Goal: Task Accomplishment & Management: Use online tool/utility

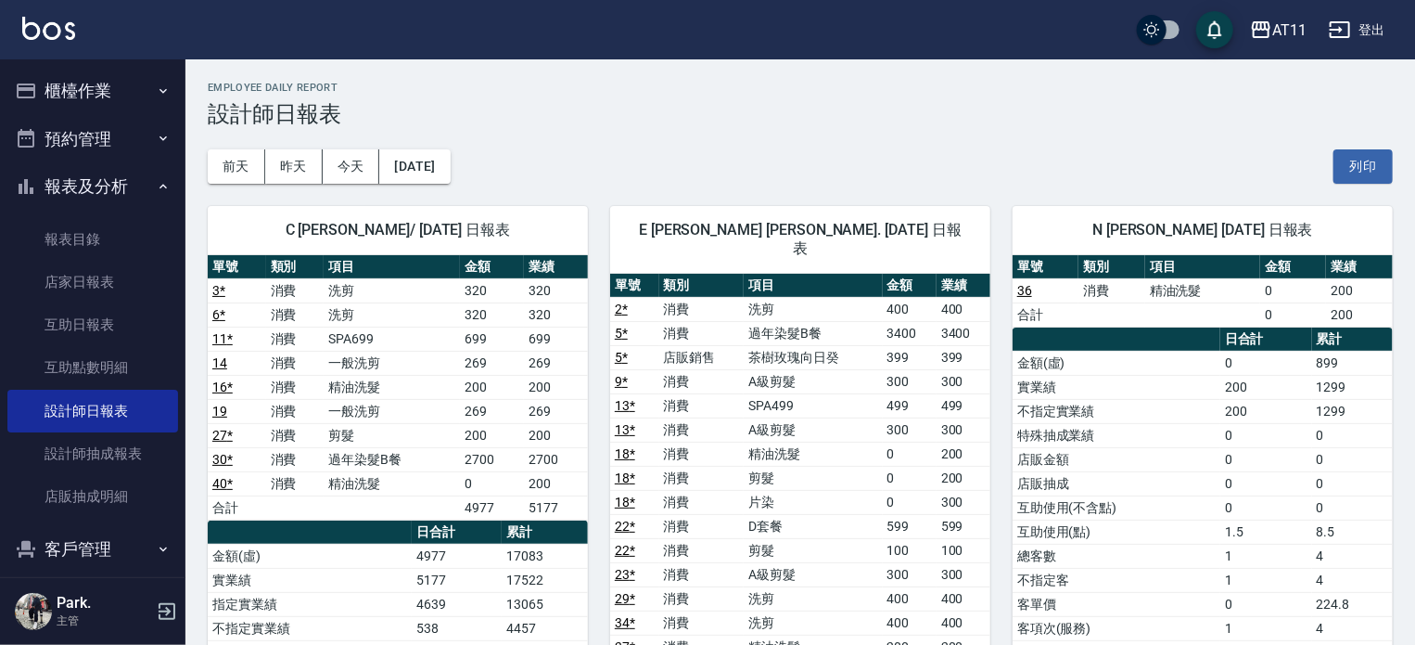
scroll to position [160, 0]
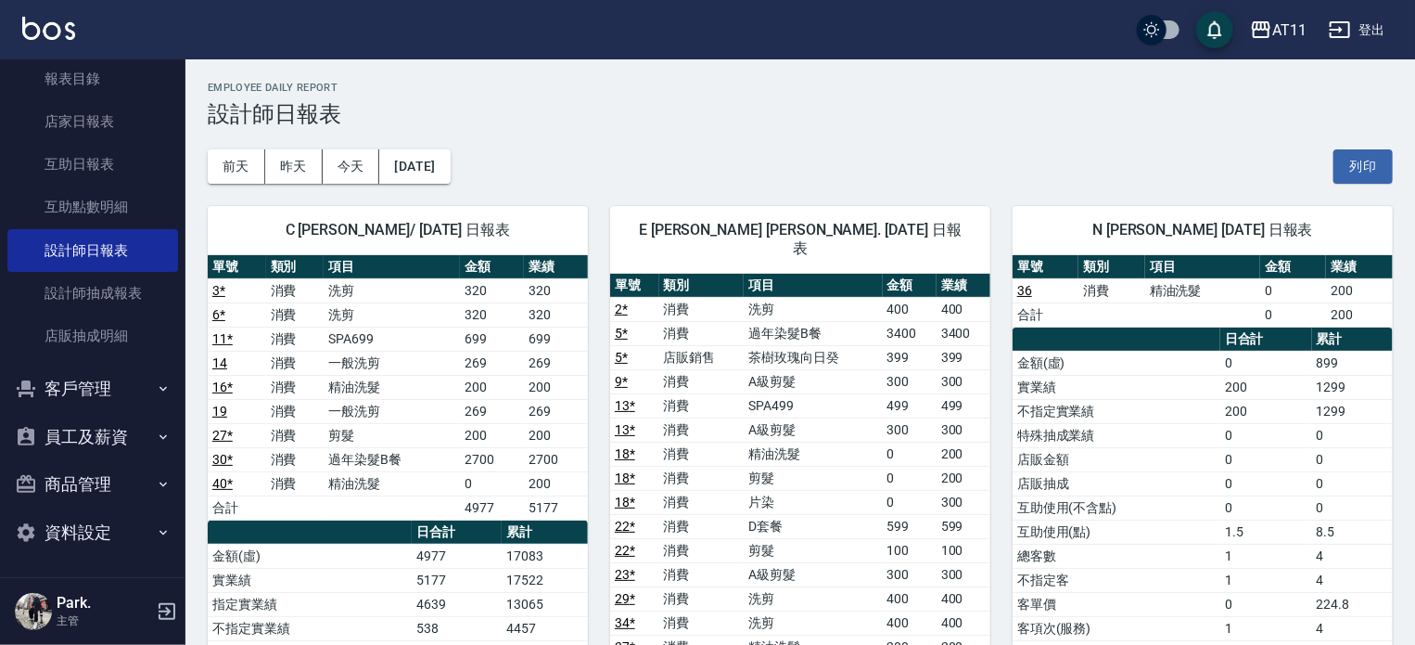
click at [113, 392] on button "客戶管理" at bounding box center [92, 389] width 171 height 48
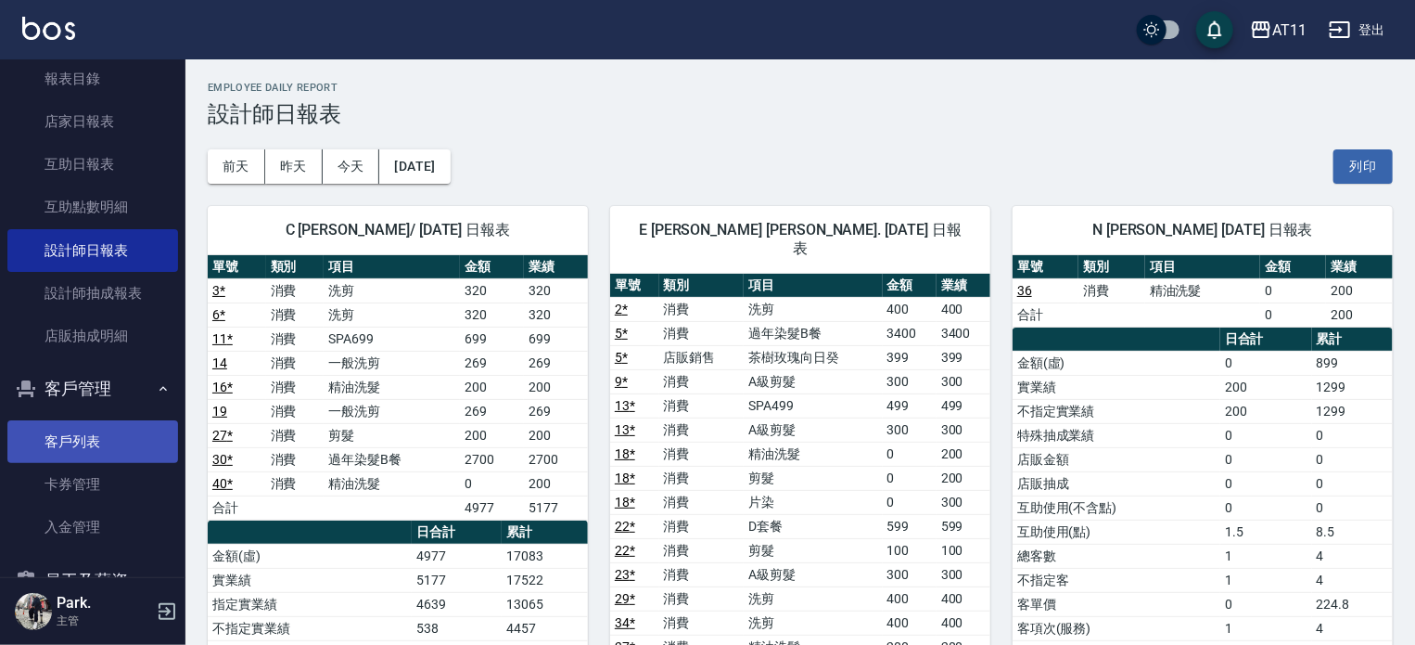
click at [114, 429] on link "客戶列表" at bounding box center [92, 441] width 171 height 43
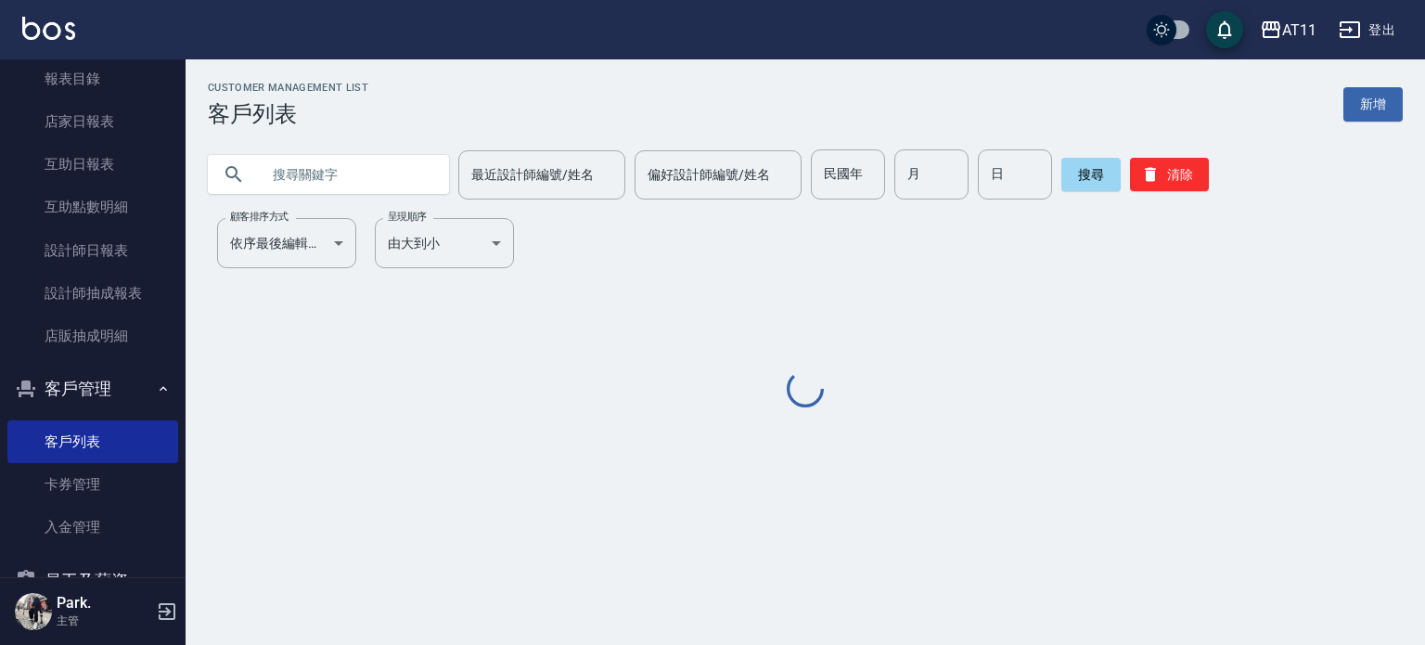
click at [348, 184] on input "text" at bounding box center [347, 174] width 174 height 50
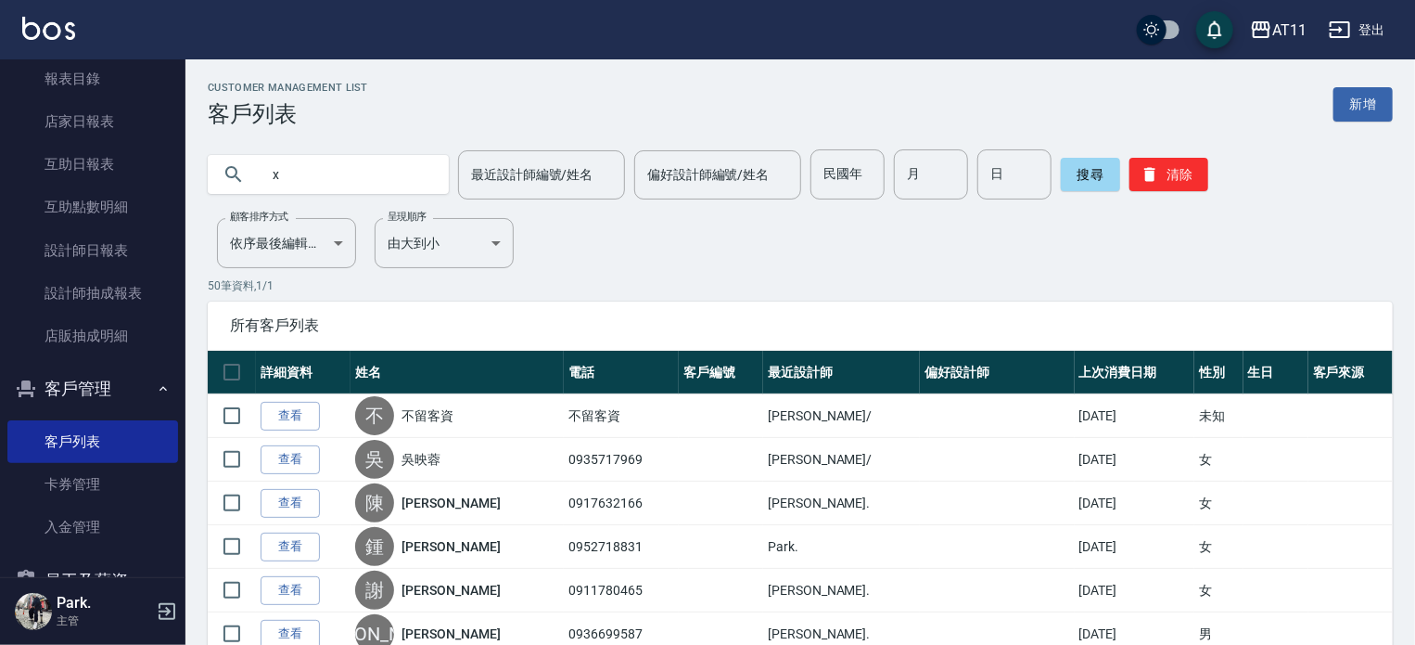
type input "x"
type input "廖"
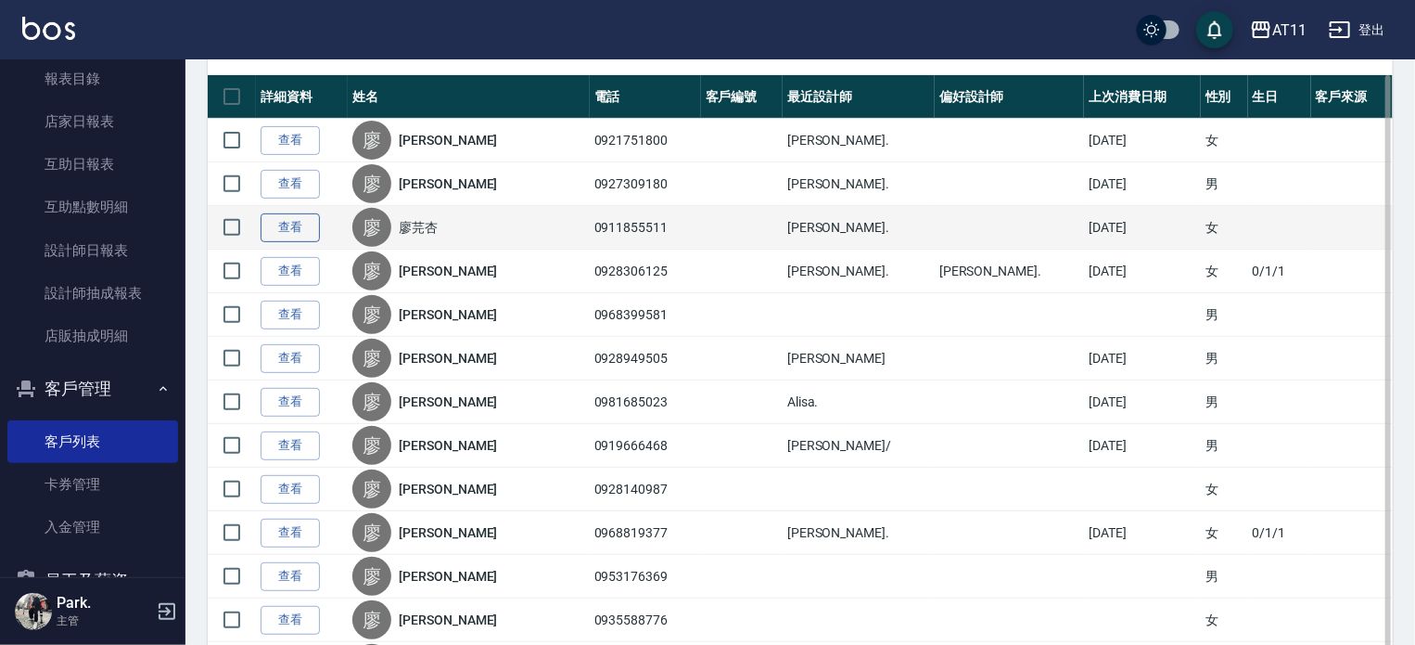
scroll to position [278, 0]
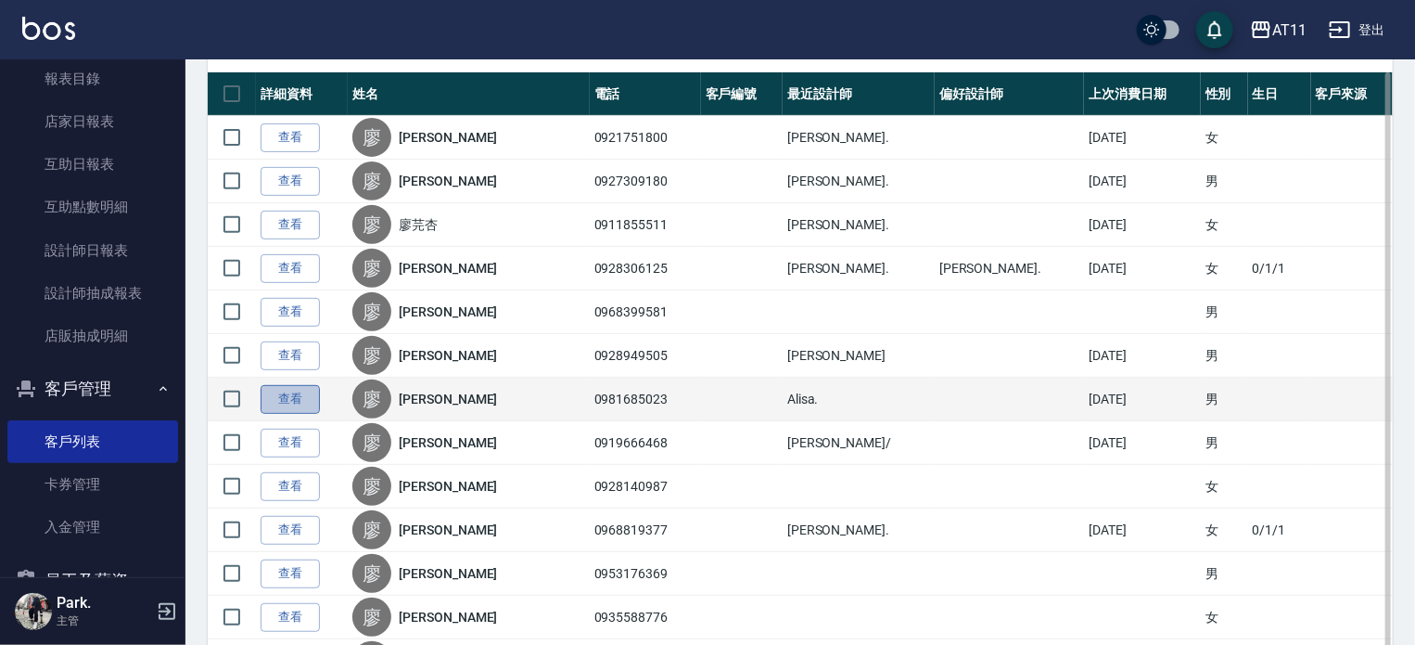
click at [271, 400] on link "查看" at bounding box center [290, 399] width 59 height 29
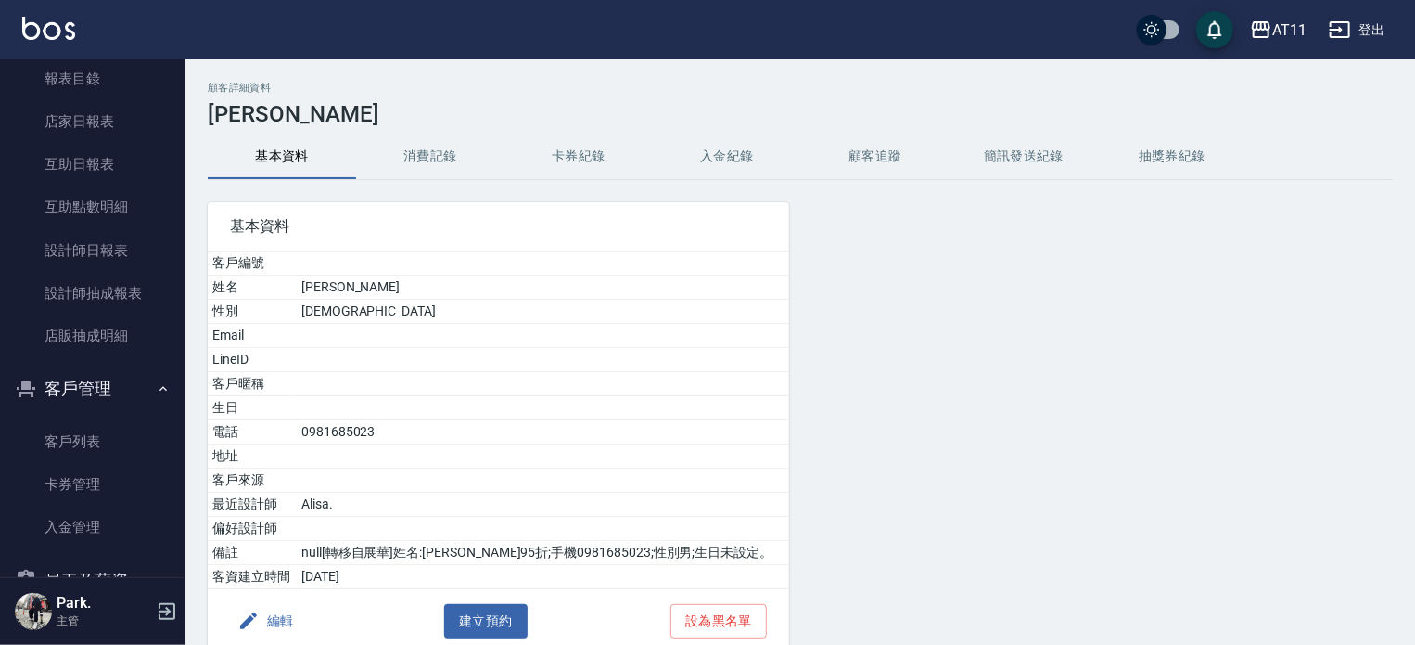
click at [698, 144] on button "入金紀錄" at bounding box center [727, 156] width 148 height 45
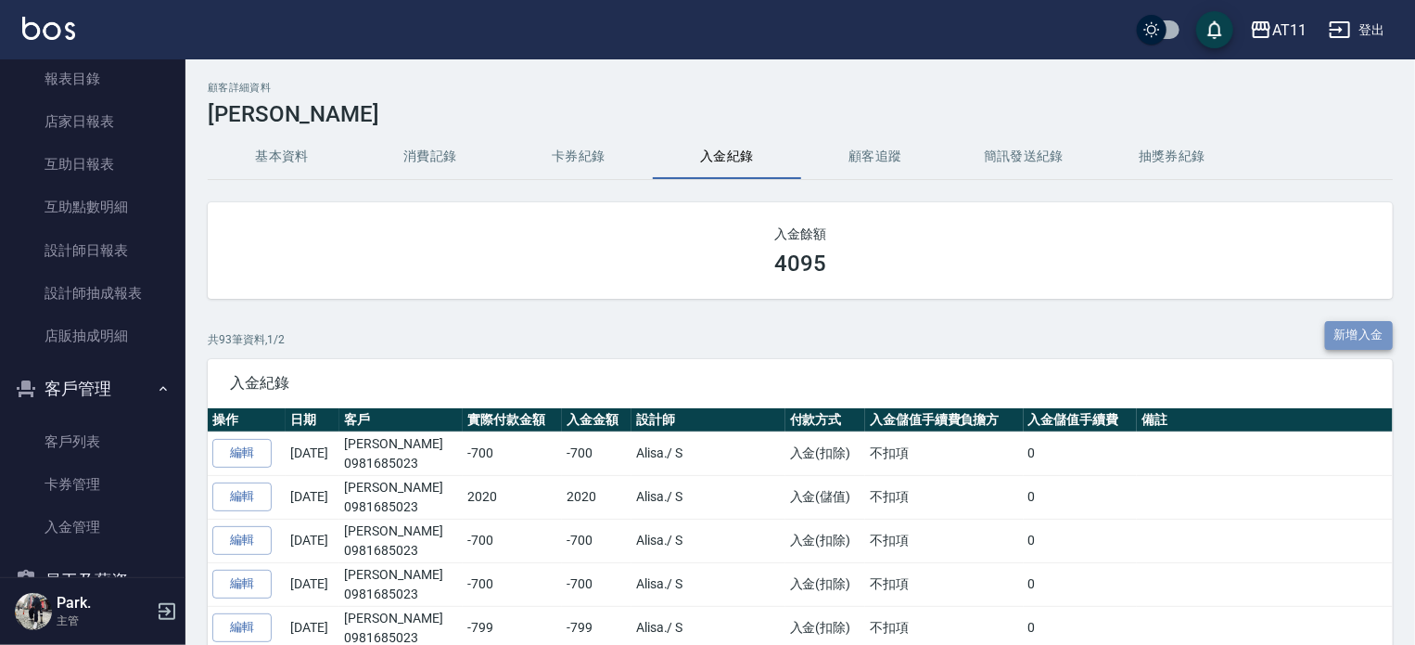
click at [1358, 337] on button "新增入金" at bounding box center [1359, 335] width 69 height 29
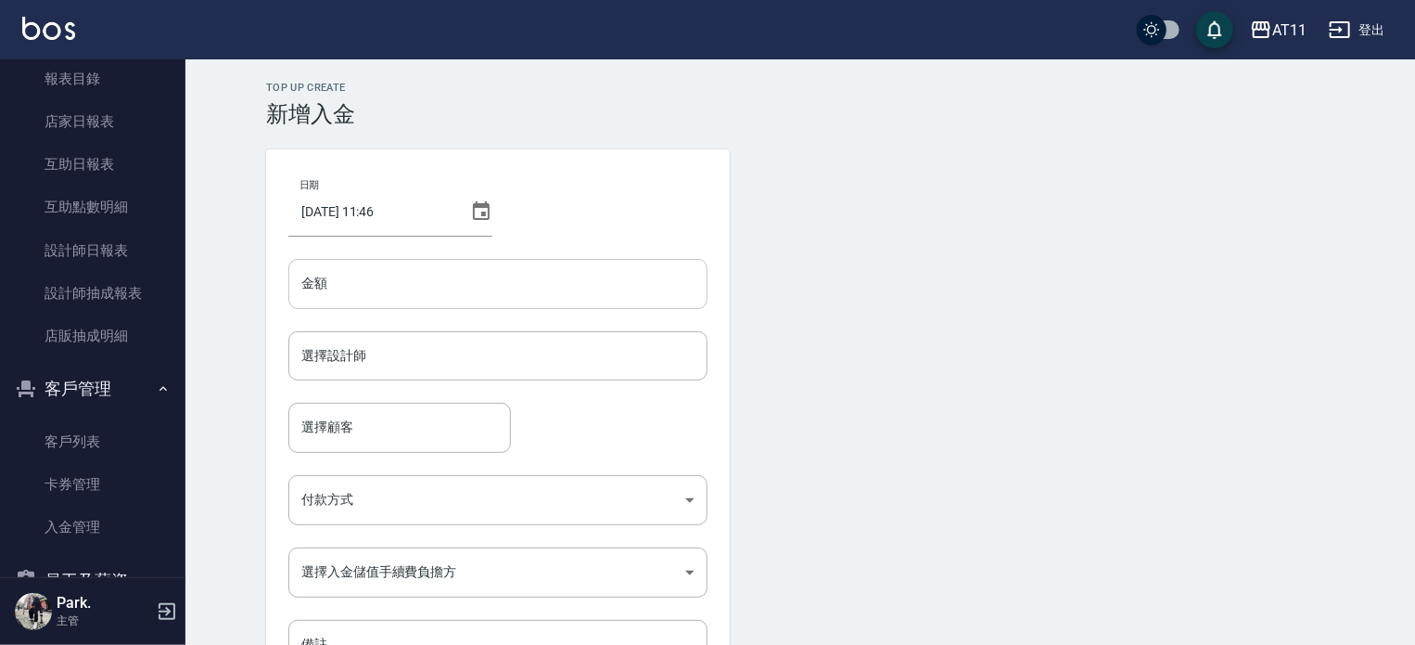
click at [395, 279] on input "金額" at bounding box center [497, 284] width 419 height 50
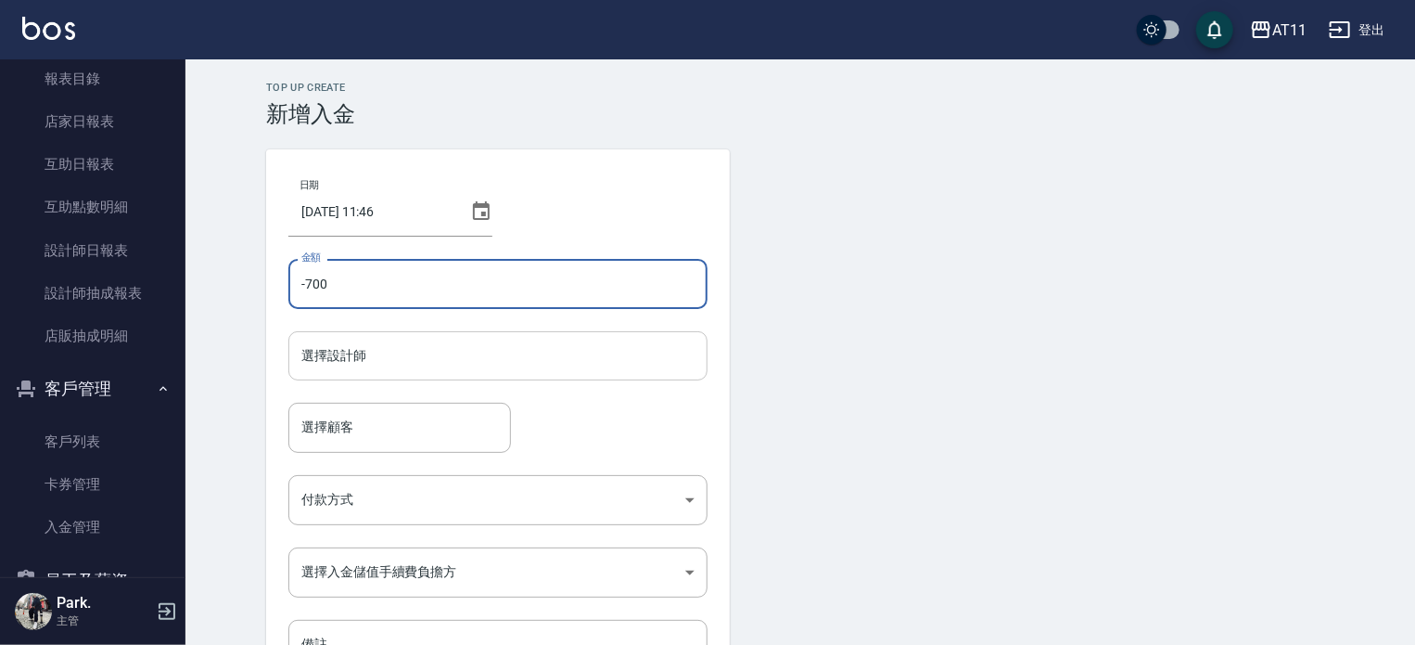
type input "-700"
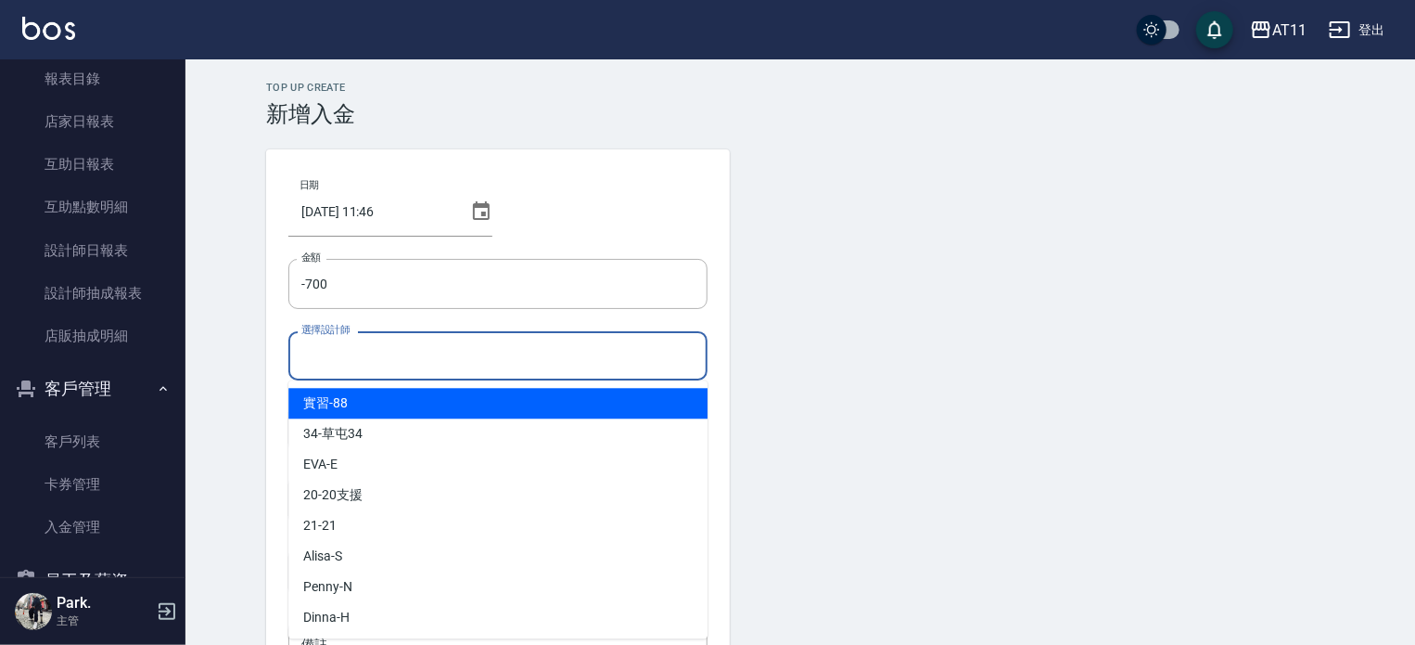
click at [353, 365] on input "選擇設計師" at bounding box center [498, 355] width 403 height 32
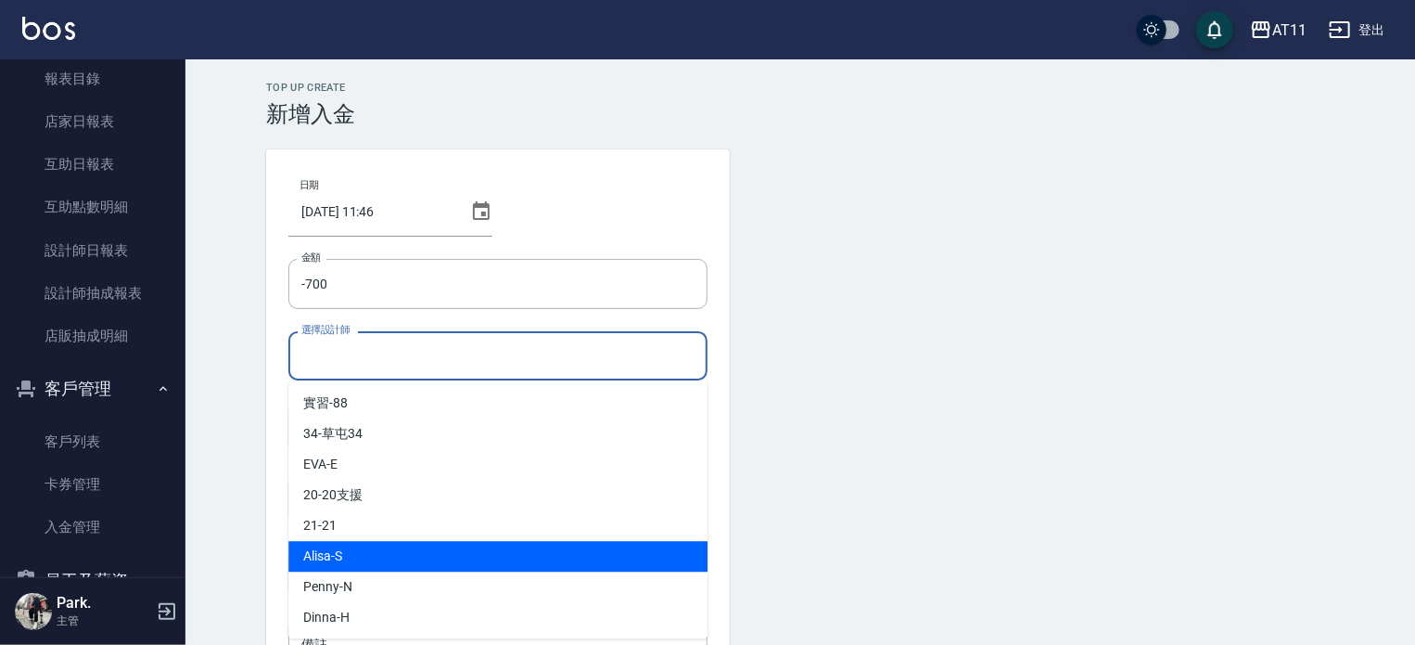
click at [373, 549] on div "Alisa -S" at bounding box center [497, 556] width 419 height 31
type input "Alisa-S"
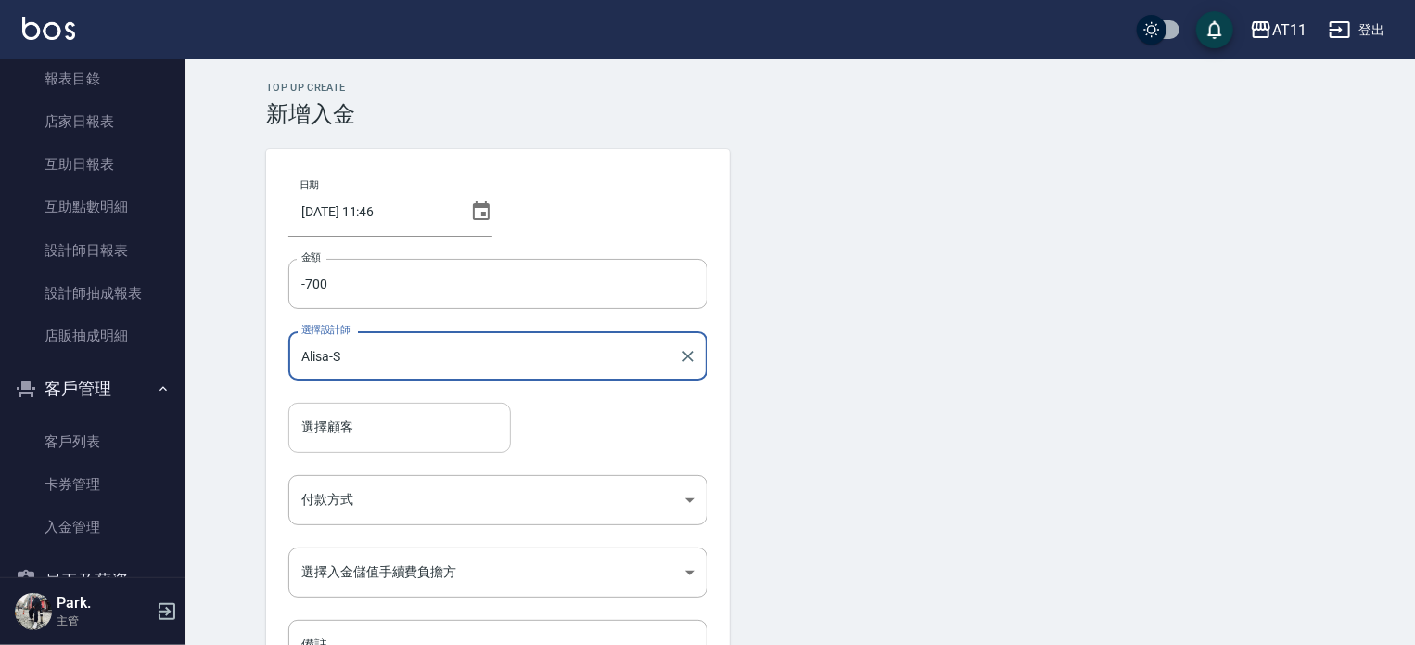
click at [345, 431] on input "選擇顧客" at bounding box center [400, 427] width 206 height 32
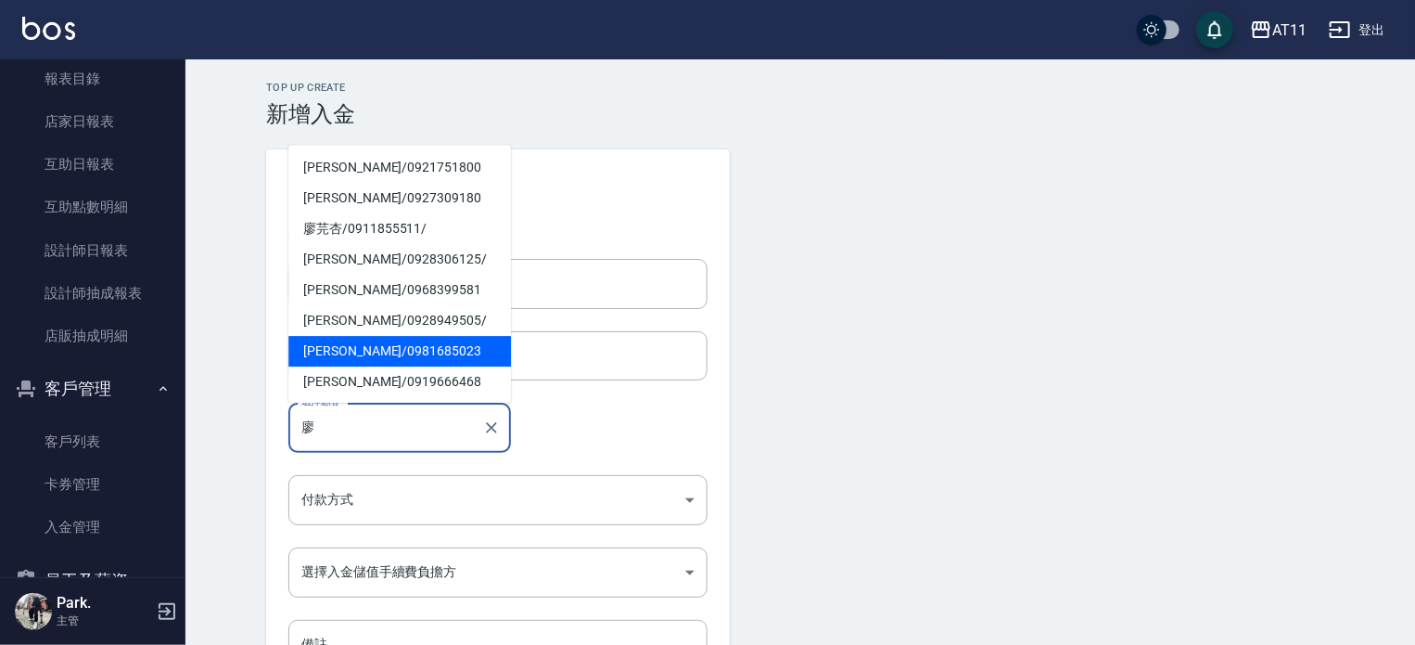
click at [377, 348] on span "[PERSON_NAME]/ 0981685023" at bounding box center [399, 351] width 223 height 31
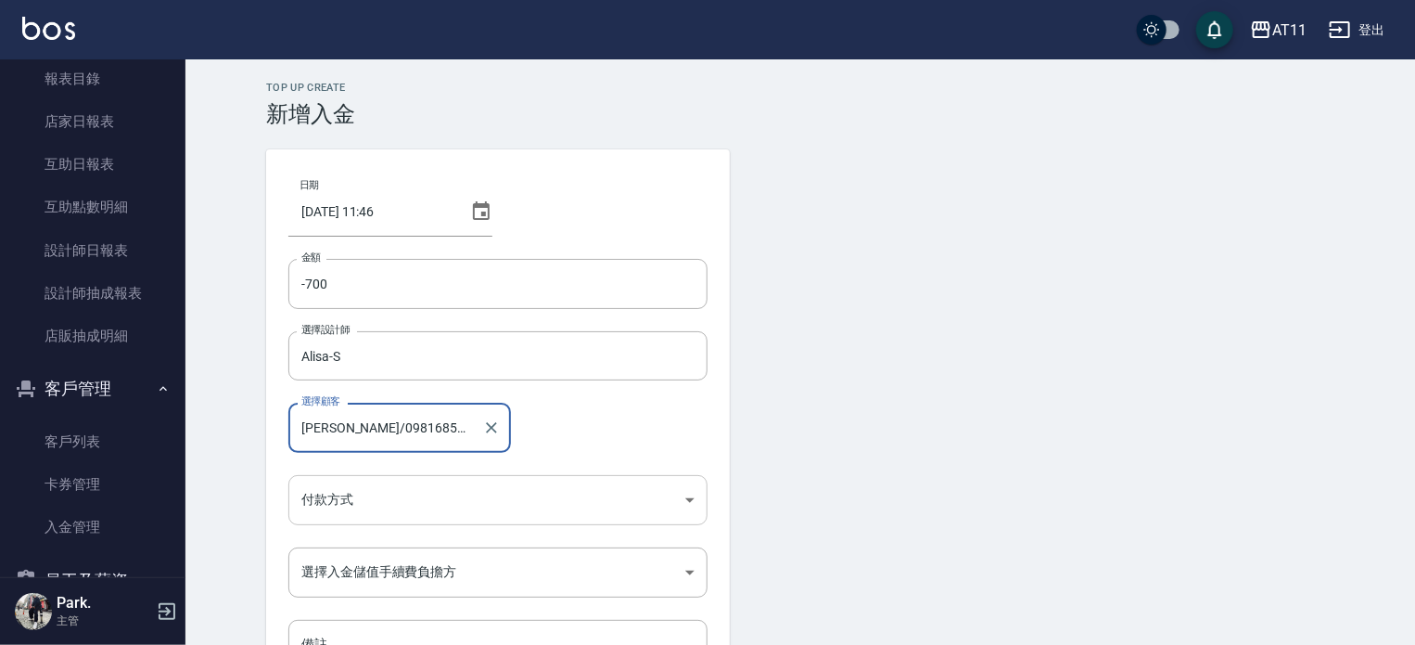
type input "[PERSON_NAME]/0981685023"
click at [341, 495] on body "AT11 登出 櫃檯作業 打帳單 帳單列表 現金收支登錄 材料自購登錄 每日結帳 排班表 現場電腦打卡 掃碼打卡 預約管理 預約管理 單日預約紀錄 單週預約紀…" at bounding box center [707, 385] width 1415 height 770
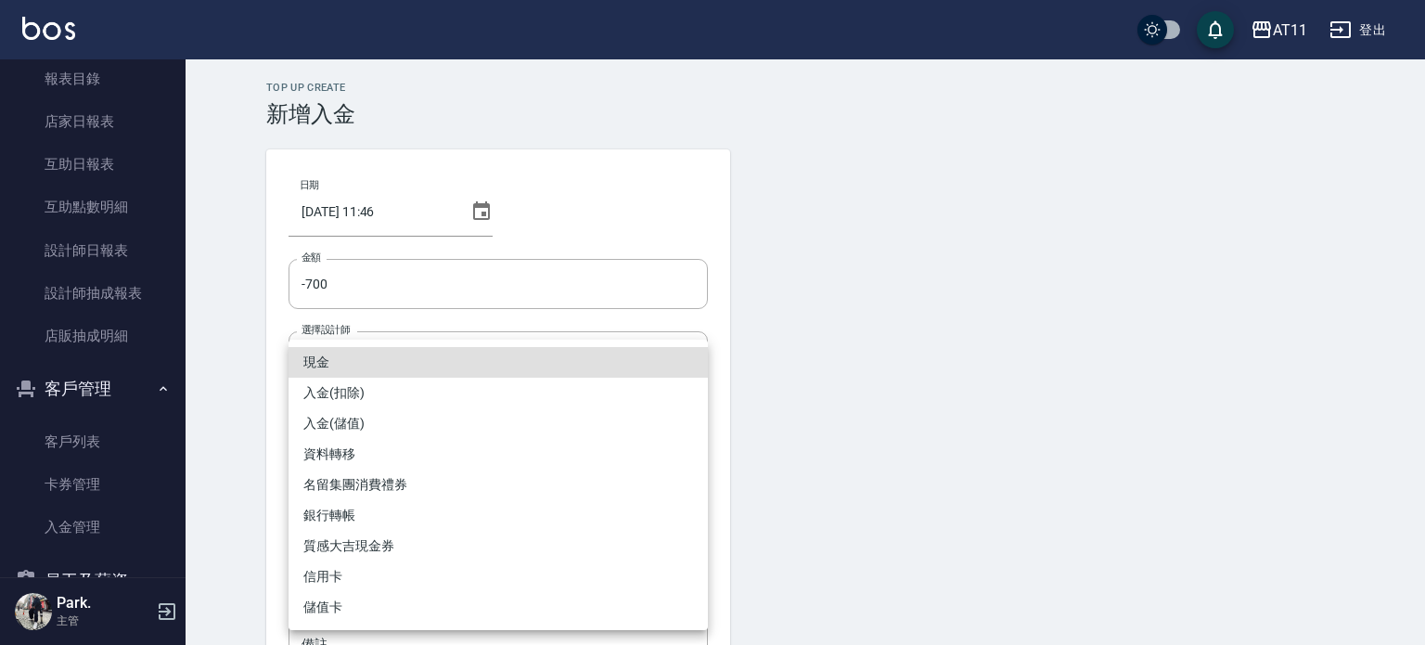
click at [364, 390] on li "入金(扣除)" at bounding box center [497, 393] width 419 height 31
type input "入金(扣除)"
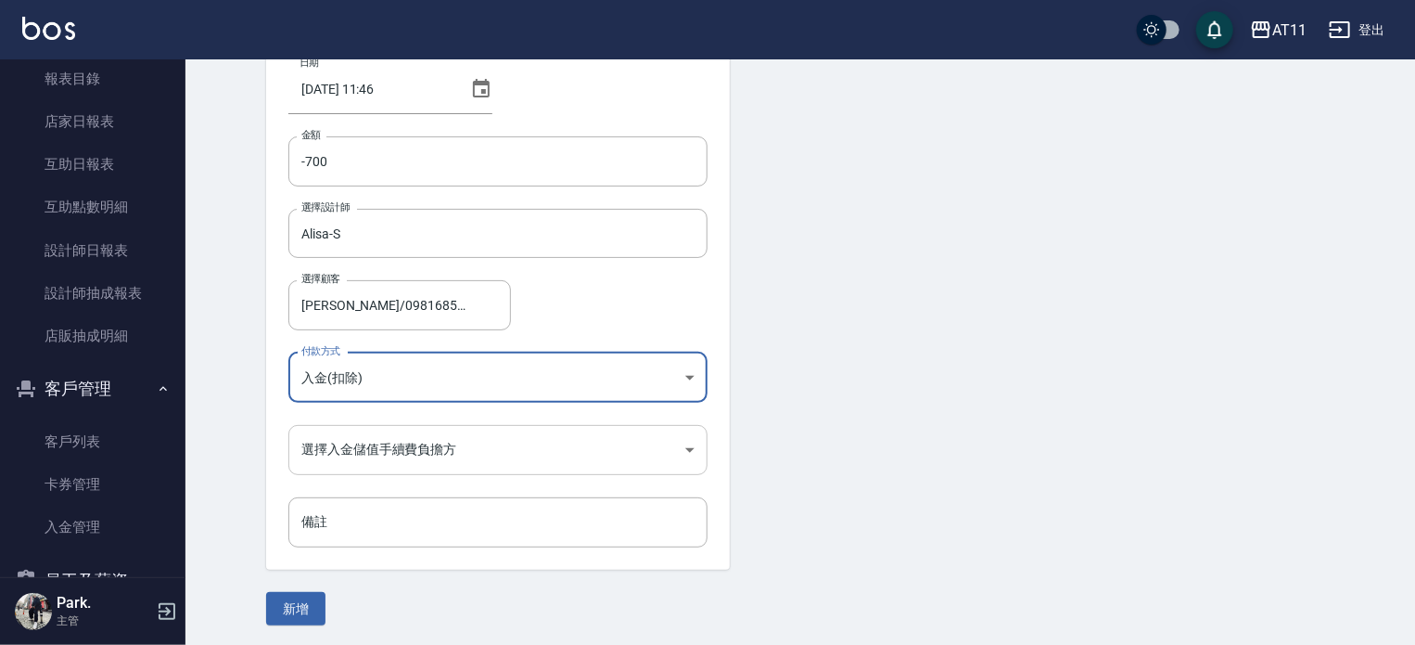
scroll to position [125, 0]
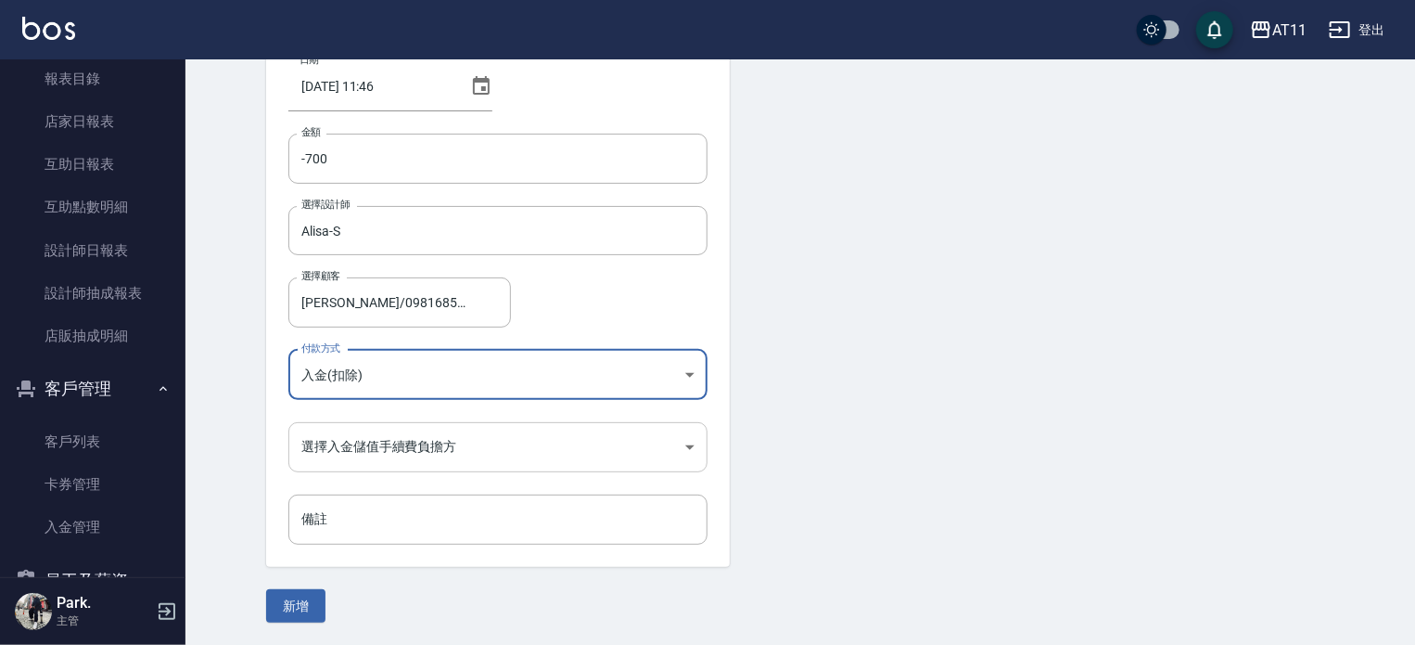
click at [360, 427] on body "AT11 登出 櫃檯作業 打帳單 帳單列表 現金收支登錄 材料自購登錄 每日結帳 排班表 現場電腦打卡 掃碼打卡 預約管理 預約管理 單日預約紀錄 單週預約紀…" at bounding box center [707, 260] width 1415 height 770
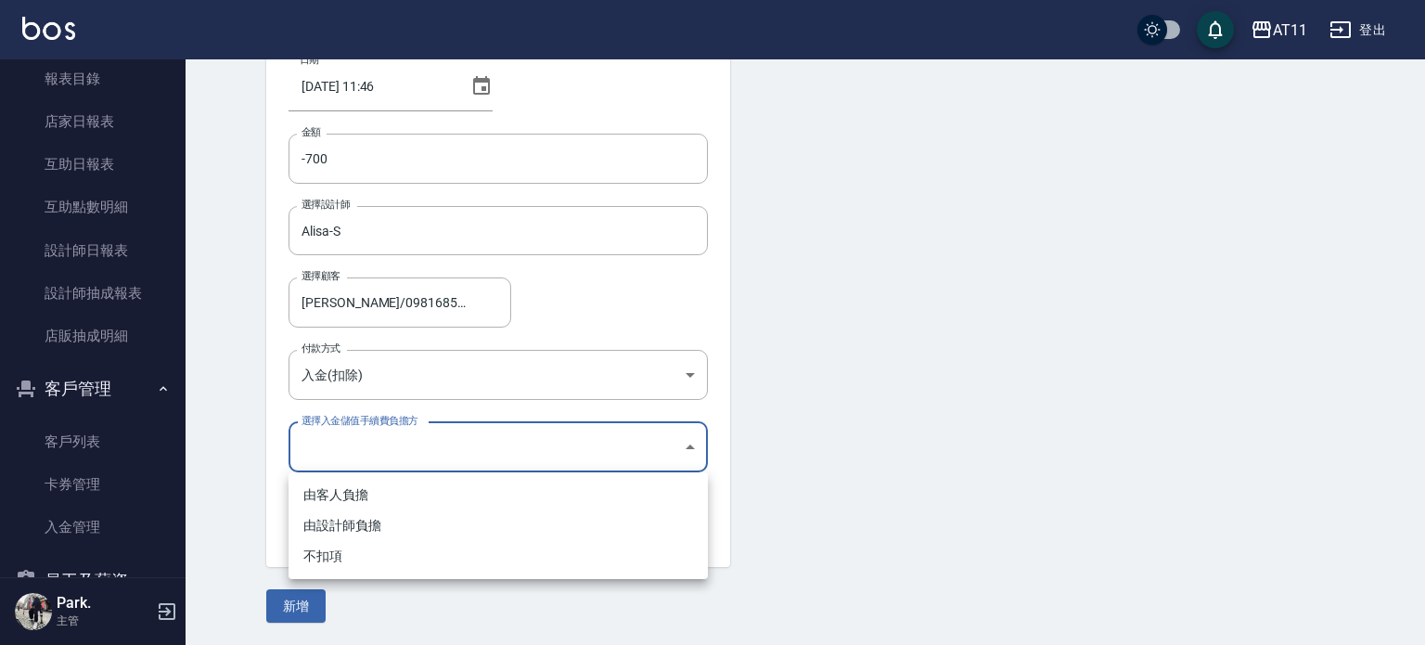
click at [324, 559] on li "不扣項" at bounding box center [497, 556] width 419 height 31
type input "WITHOUTHANDLINGFEE"
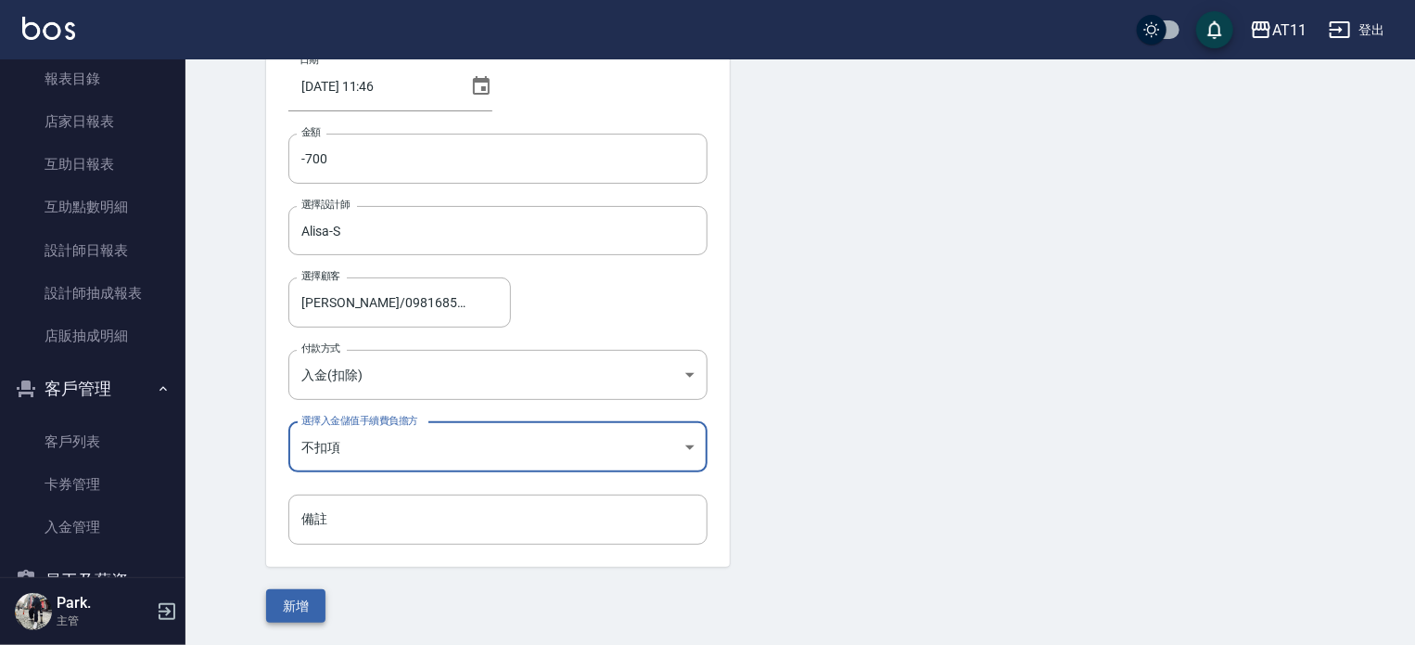
click at [293, 611] on button "新增" at bounding box center [295, 606] width 59 height 34
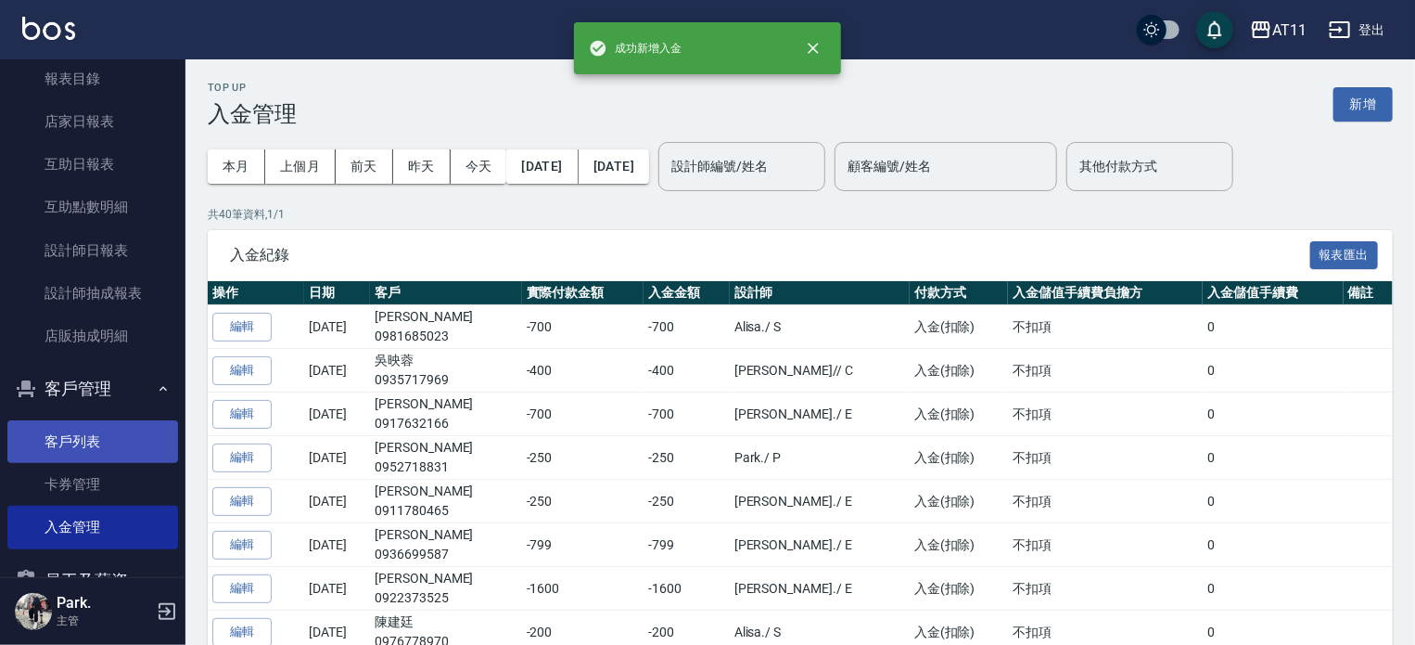
click at [80, 437] on link "客戶列表" at bounding box center [92, 441] width 171 height 43
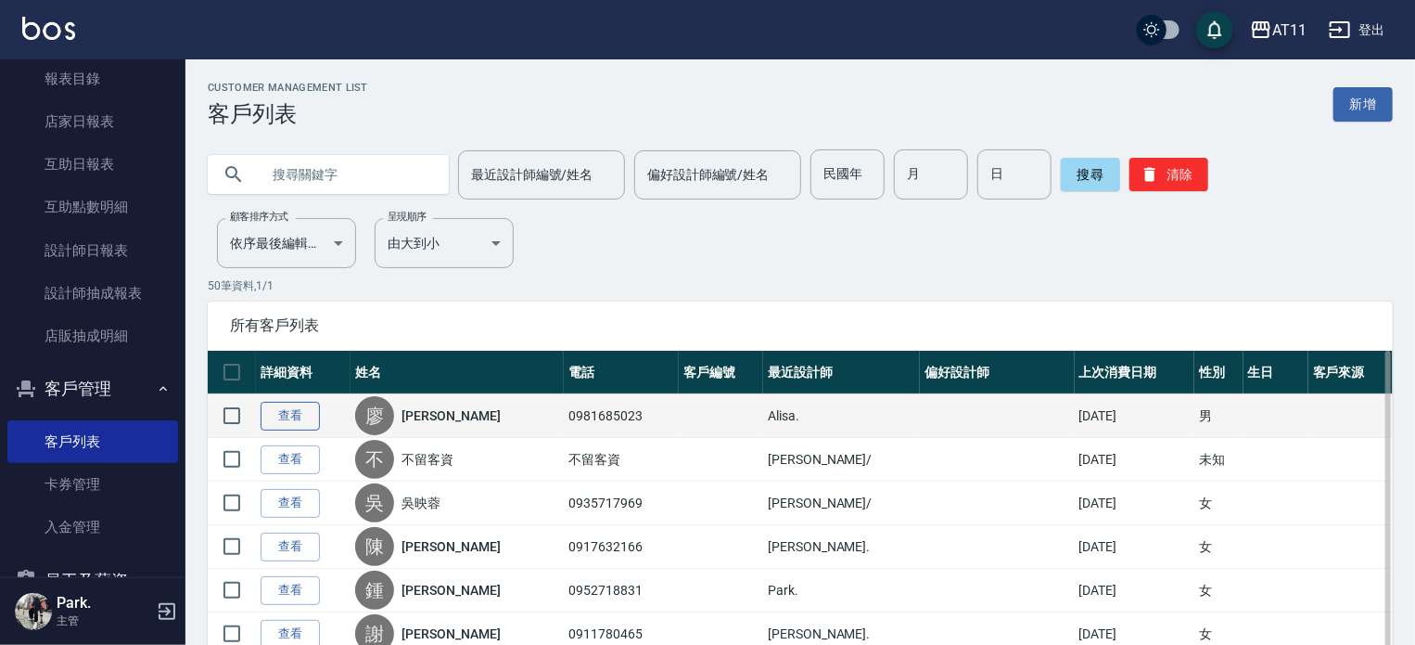
click at [292, 415] on link "查看" at bounding box center [290, 416] width 59 height 29
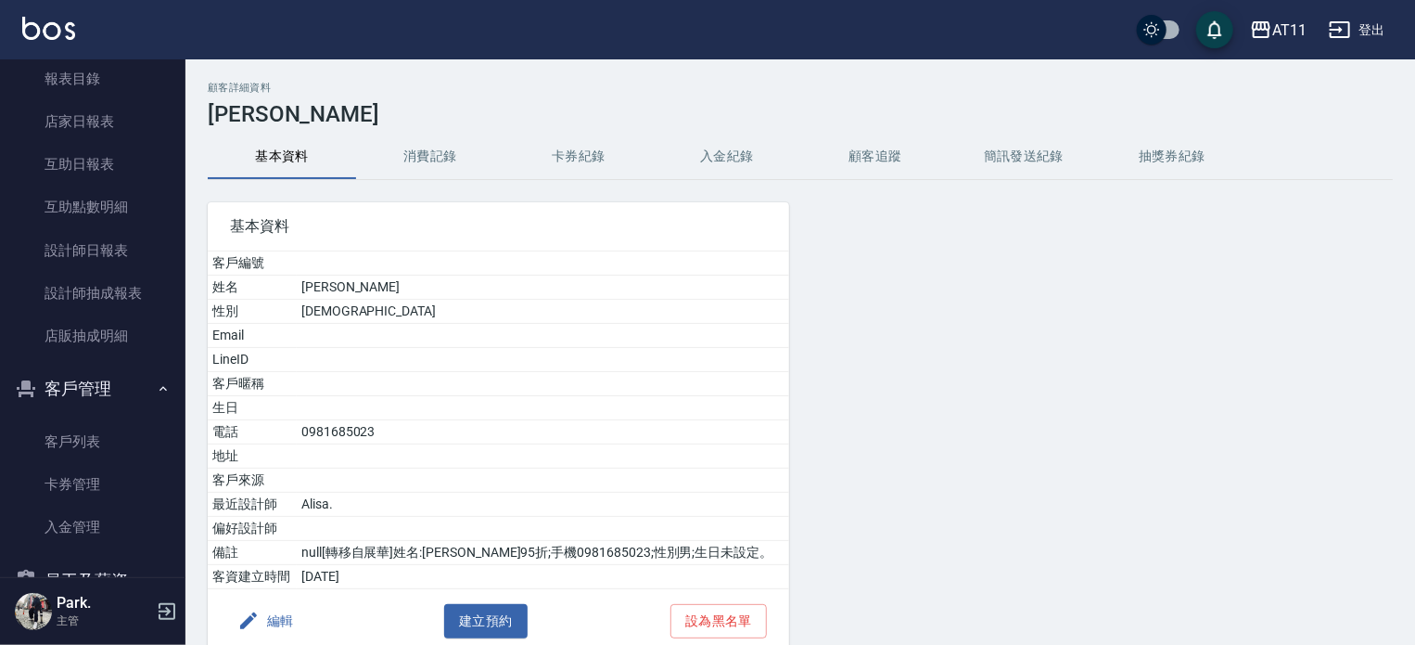
click at [735, 162] on button "入金紀錄" at bounding box center [727, 156] width 148 height 45
